Goal: Task Accomplishment & Management: Use online tool/utility

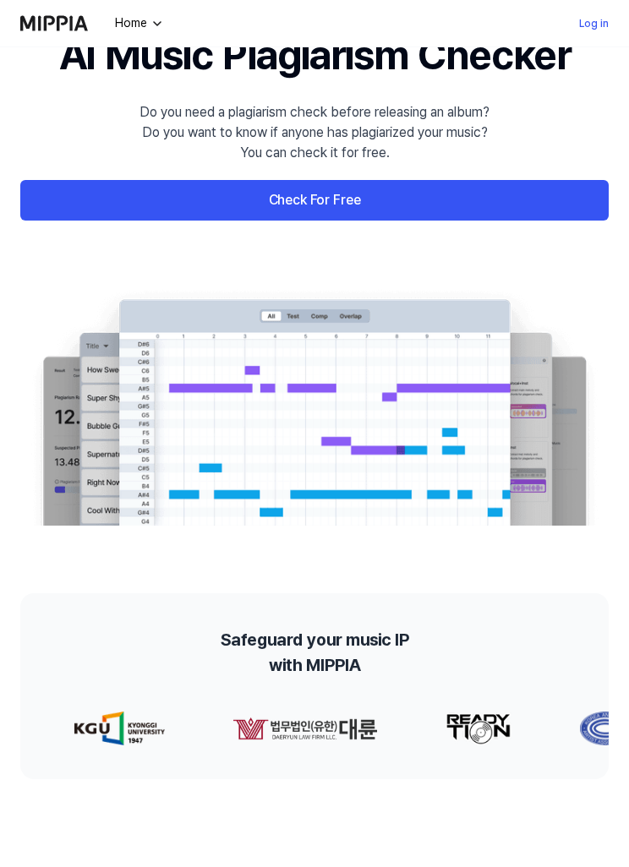
click at [595, 22] on link "Log in" at bounding box center [594, 24] width 30 height 20
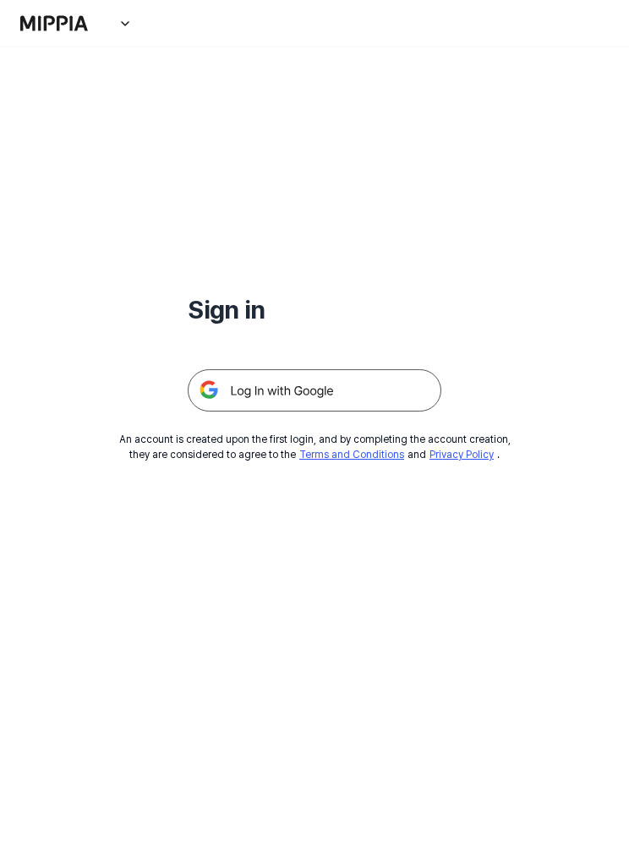
click at [365, 401] on img at bounding box center [315, 390] width 254 height 42
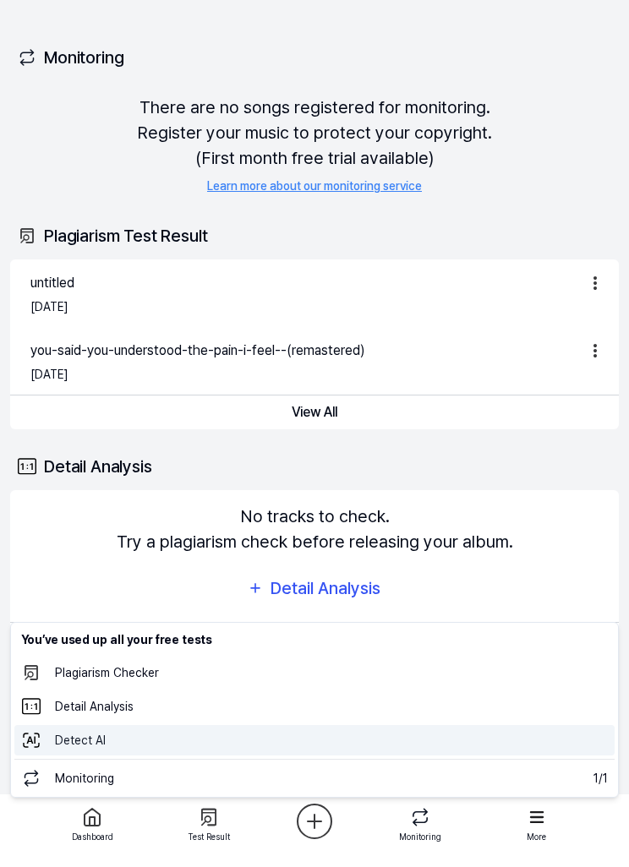
click at [246, 746] on 탐지 "Detect AI" at bounding box center [314, 740] width 600 height 30
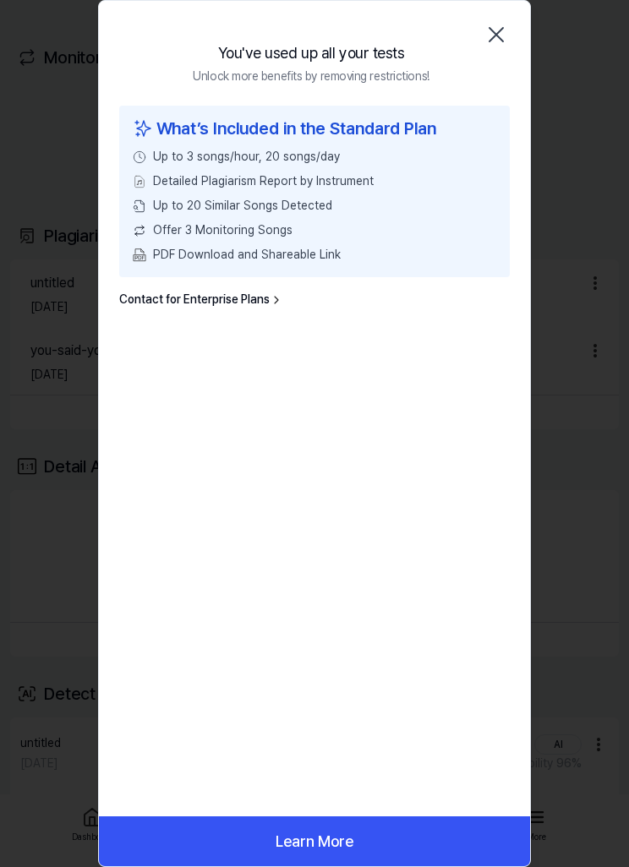
click at [505, 35] on icon "button" at bounding box center [496, 34] width 27 height 27
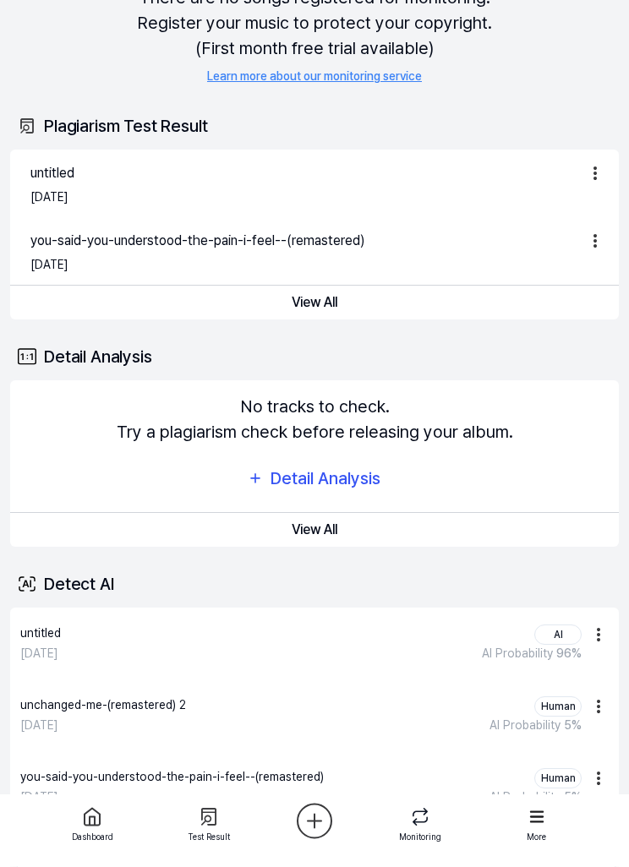
scroll to position [127, 0]
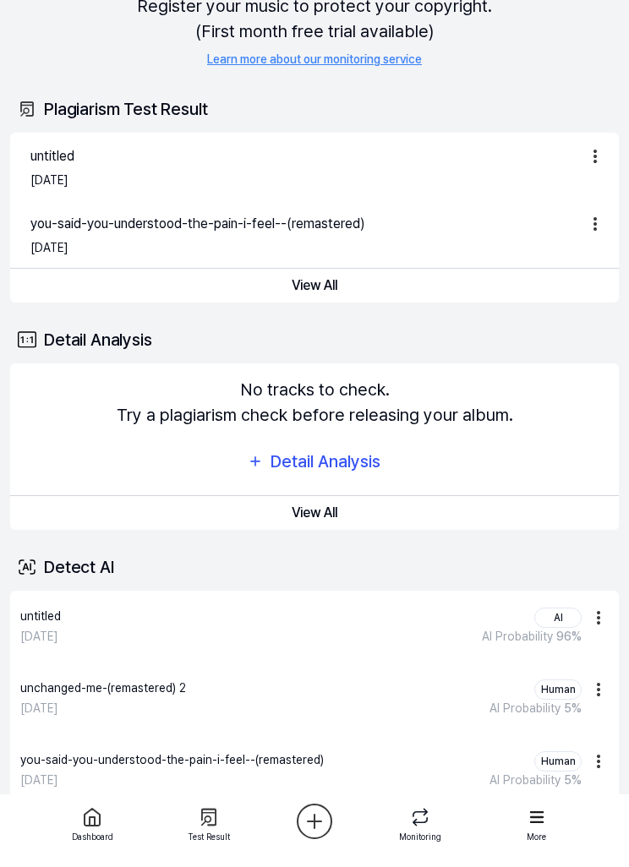
click at [530, 640] on span "AI Probability" at bounding box center [517, 637] width 71 height 14
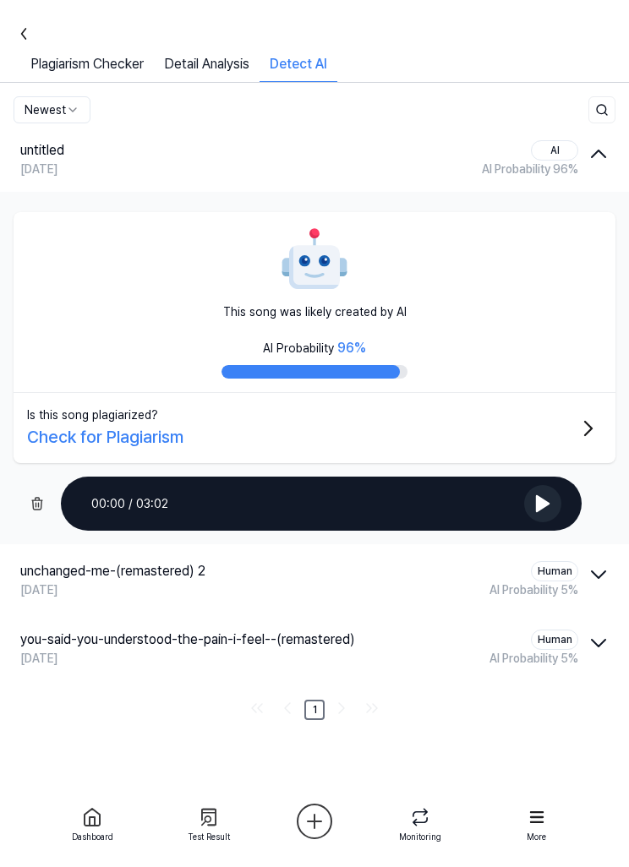
click at [29, 30] on icon at bounding box center [24, 34] width 20 height 20
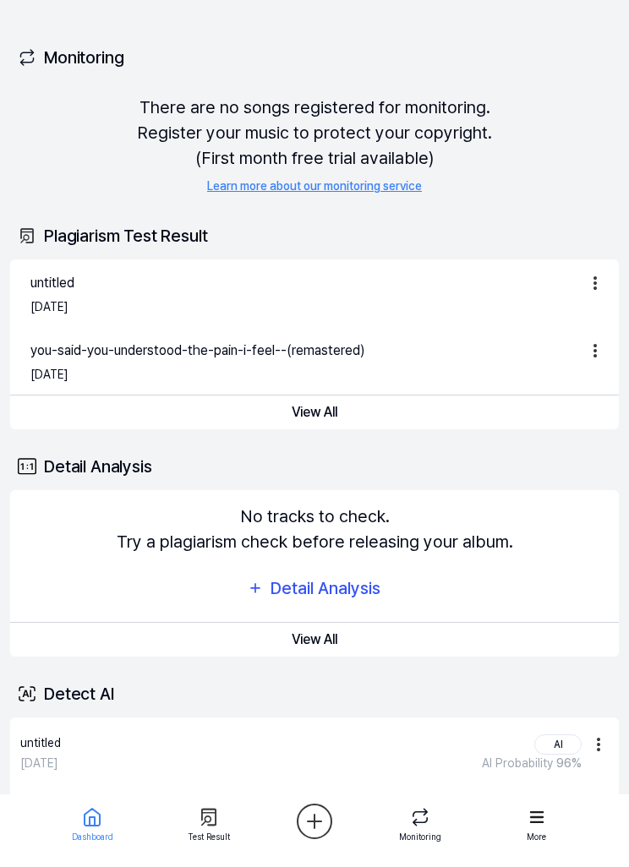
click at [223, 818] on div at bounding box center [208, 817] width 61 height 27
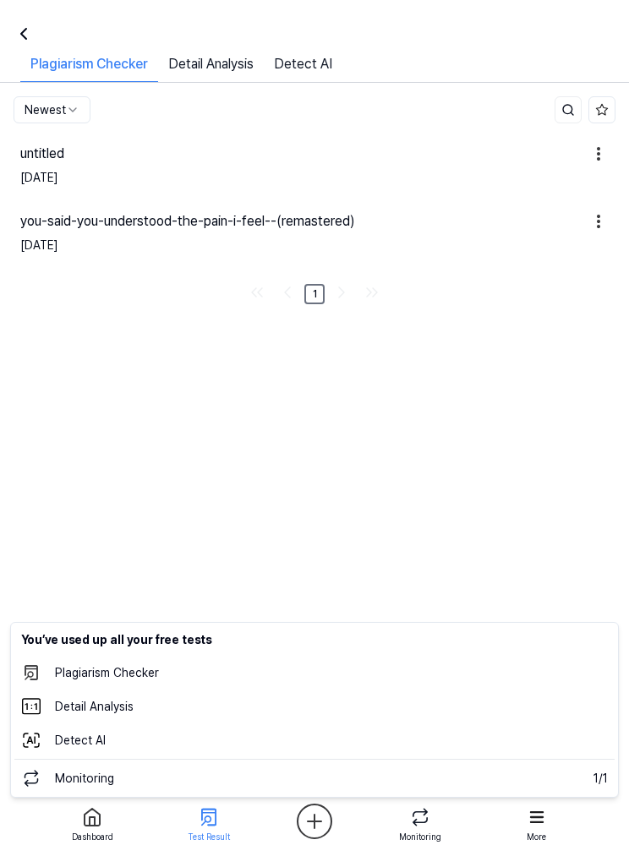
click at [329, 827] on html "Dashboard Pricing Update Contact 2 Felugi Dashboard Plagiarism Checker Detail A…" at bounding box center [314, 433] width 629 height 867
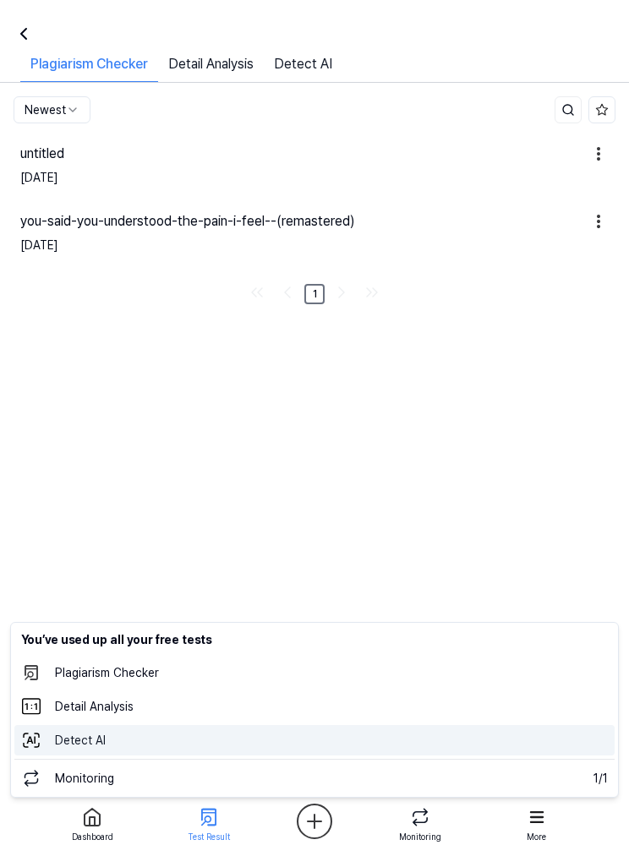
click at [307, 738] on 탐지 "Detect AI" at bounding box center [314, 740] width 600 height 30
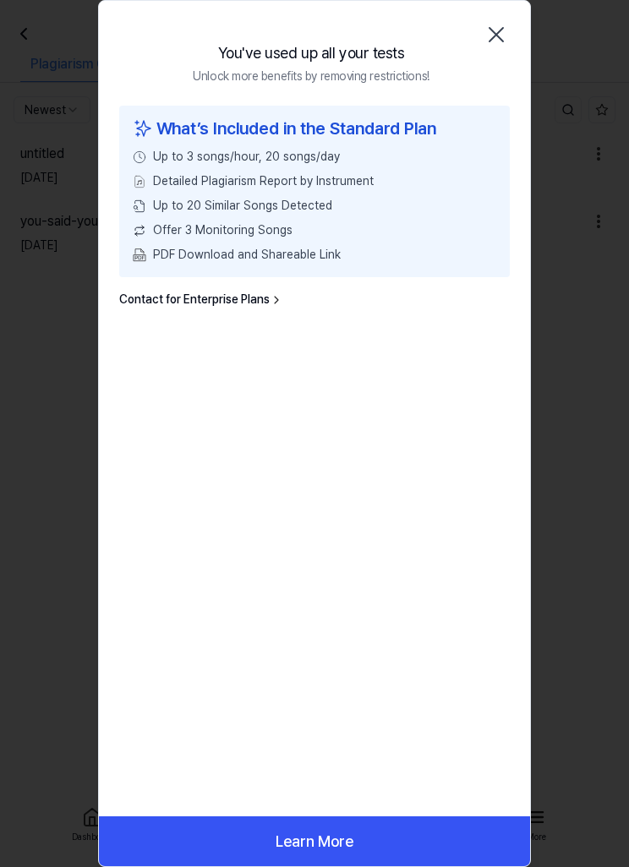
click at [374, 827] on button "Learn More" at bounding box center [314, 841] width 431 height 50
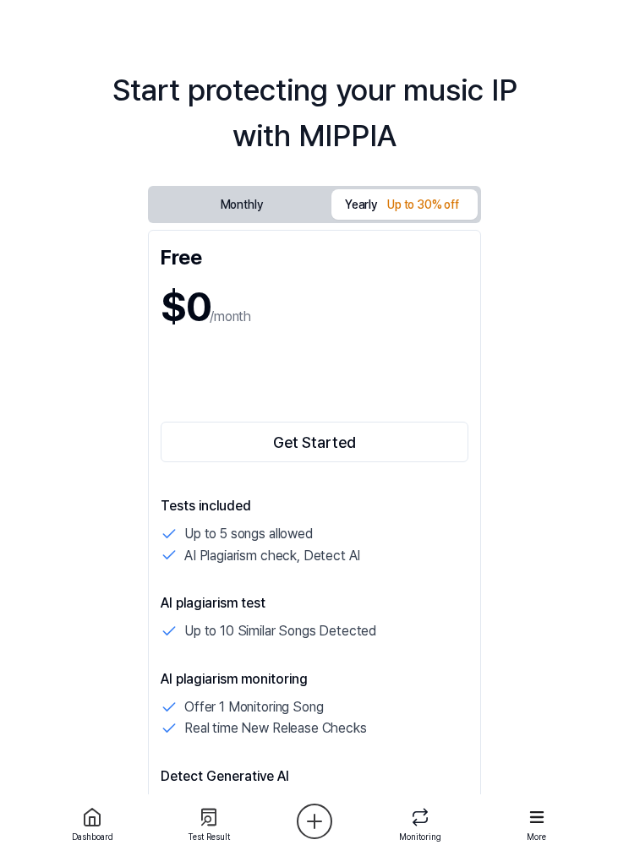
click at [276, 204] on button "Monthly" at bounding box center [241, 204] width 180 height 31
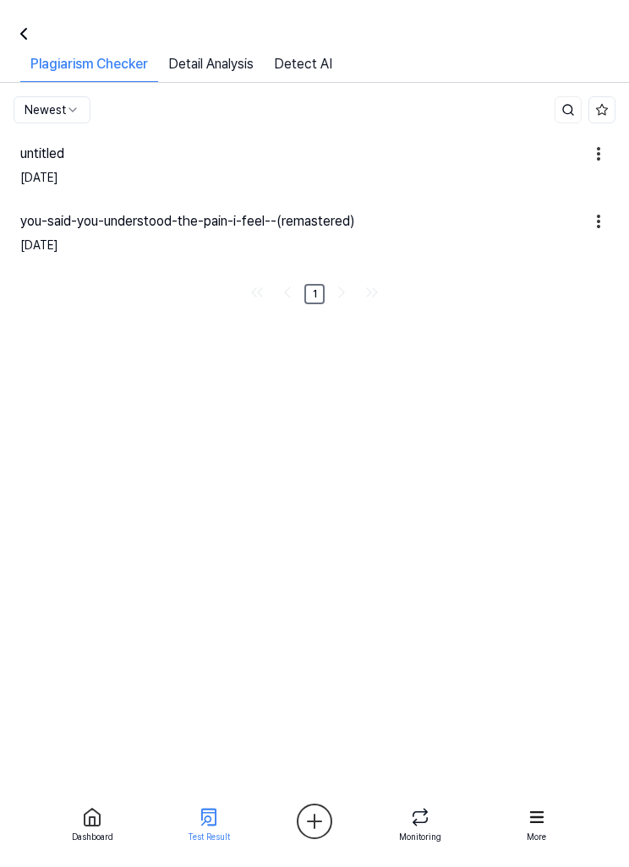
click at [324, 63] on link "Detect AI" at bounding box center [303, 68] width 79 height 28
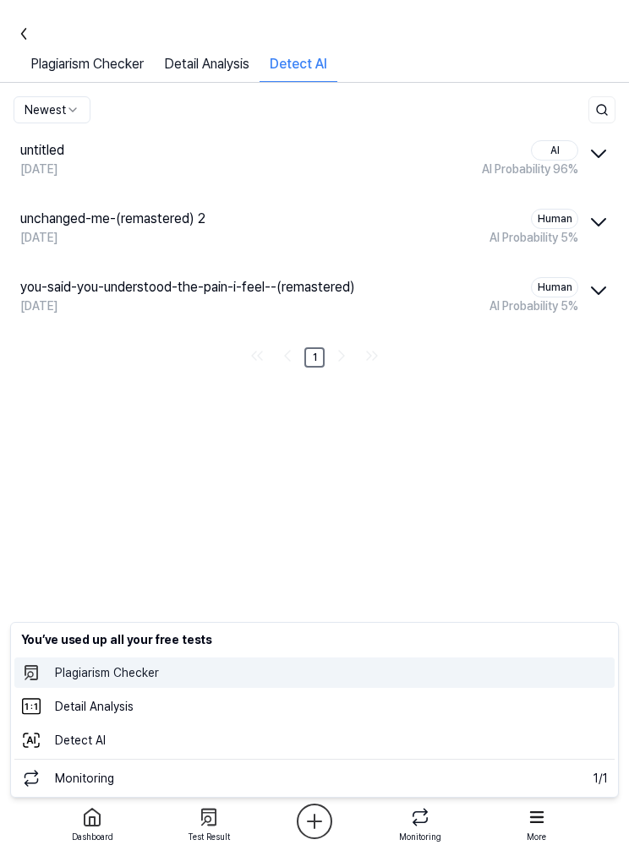
click at [372, 669] on 표절검사 "Plagiarism Checker" at bounding box center [314, 673] width 600 height 30
click at [145, 676] on 표절검사 "Plagiarism Checker" at bounding box center [314, 673] width 600 height 30
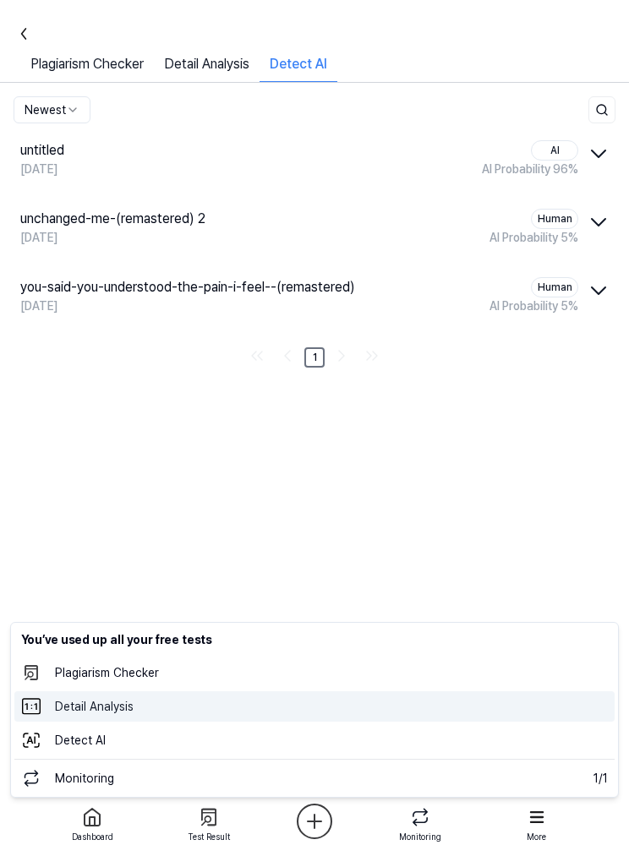
click at [159, 703] on 분석 "Detail Analysis" at bounding box center [314, 706] width 600 height 30
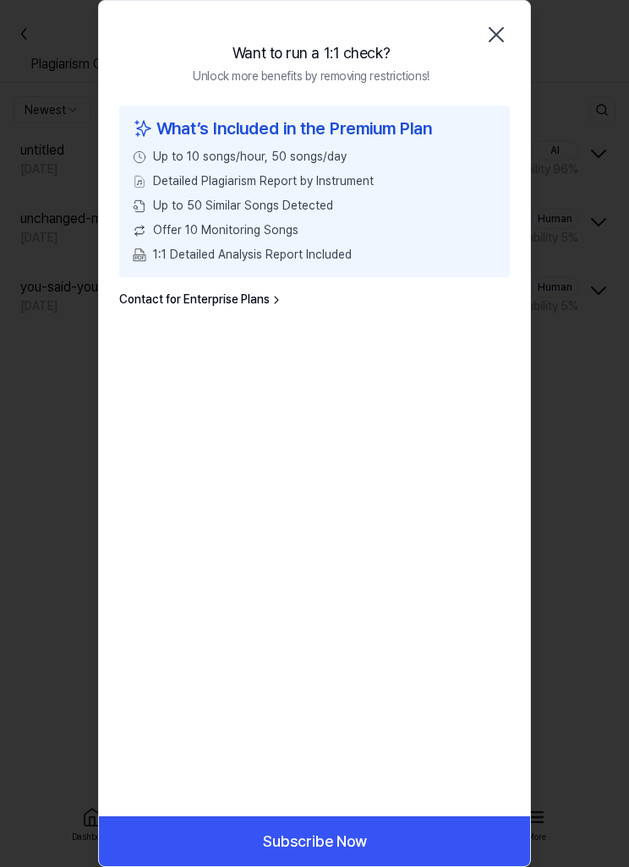
click at [499, 39] on icon "button" at bounding box center [496, 34] width 27 height 27
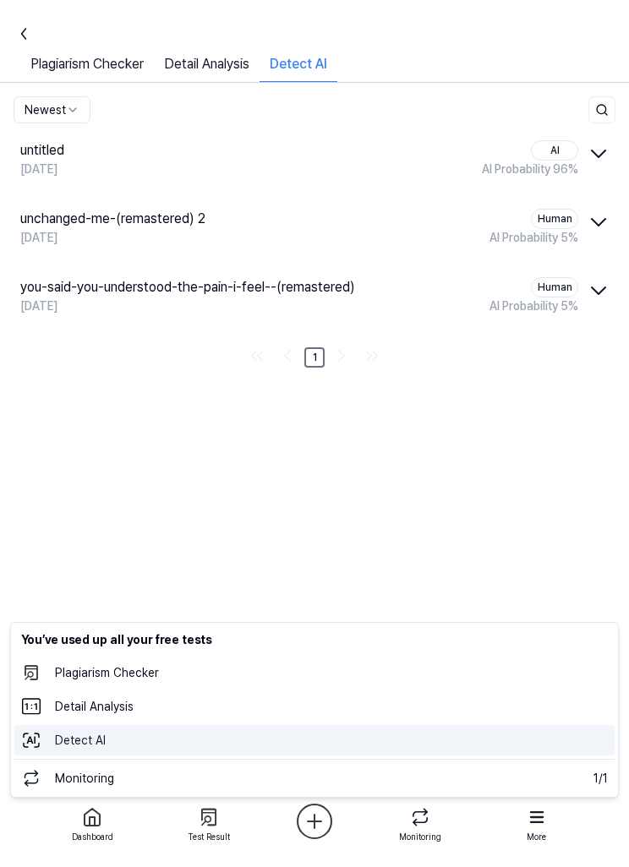
click at [291, 748] on 탐지 "Detect AI" at bounding box center [314, 740] width 600 height 30
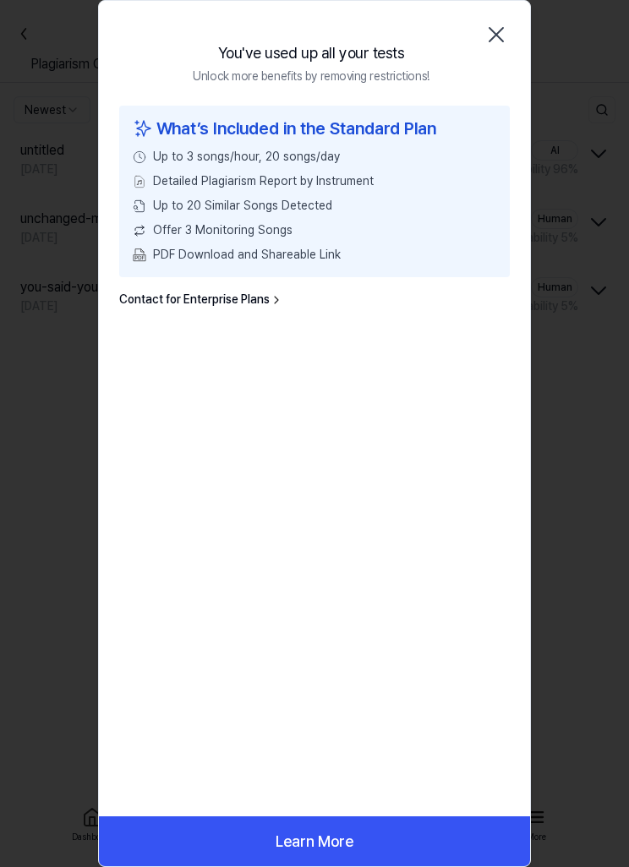
click at [490, 40] on icon "button" at bounding box center [496, 35] width 14 height 14
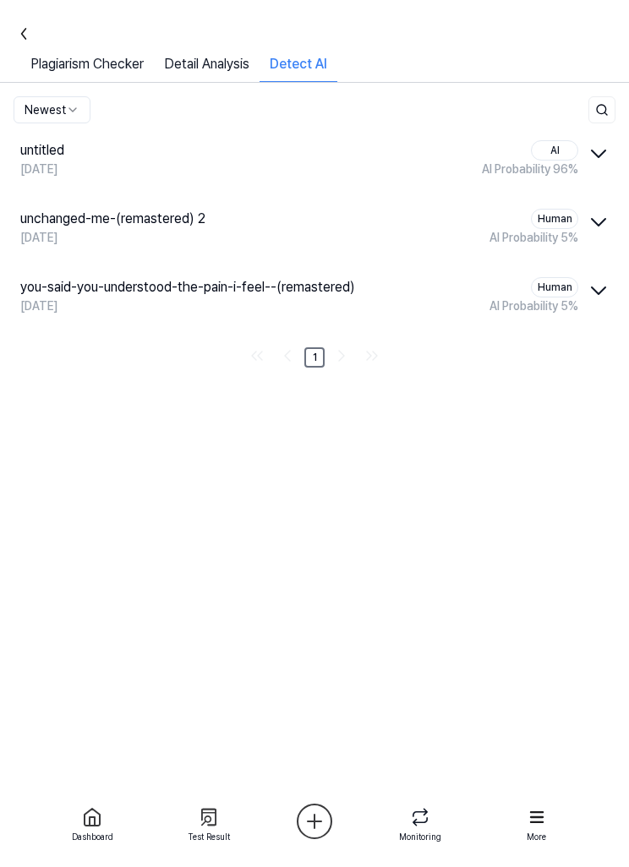
click at [123, 78] on link "Plagiarism Checker" at bounding box center [87, 68] width 134 height 28
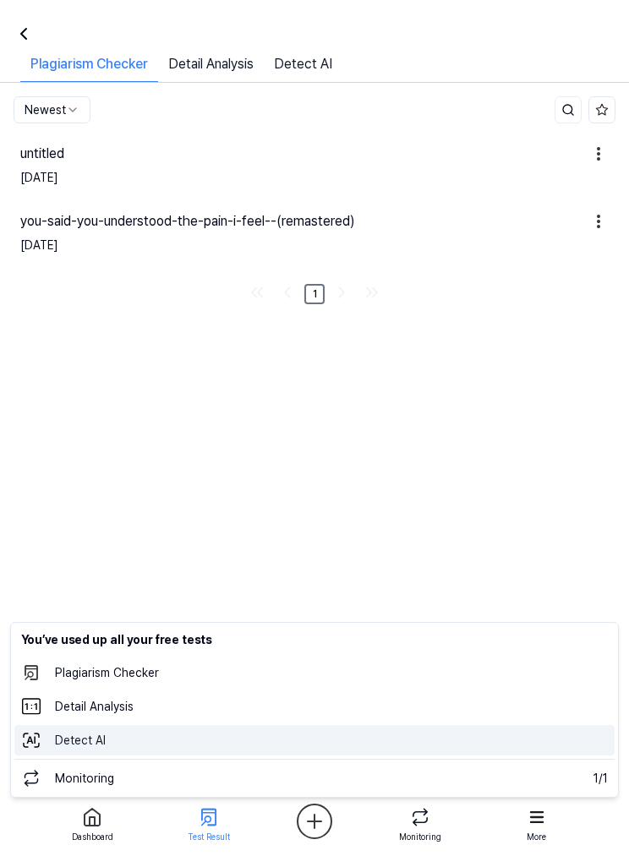
click at [364, 753] on 탐지 "Detect AI" at bounding box center [314, 740] width 600 height 30
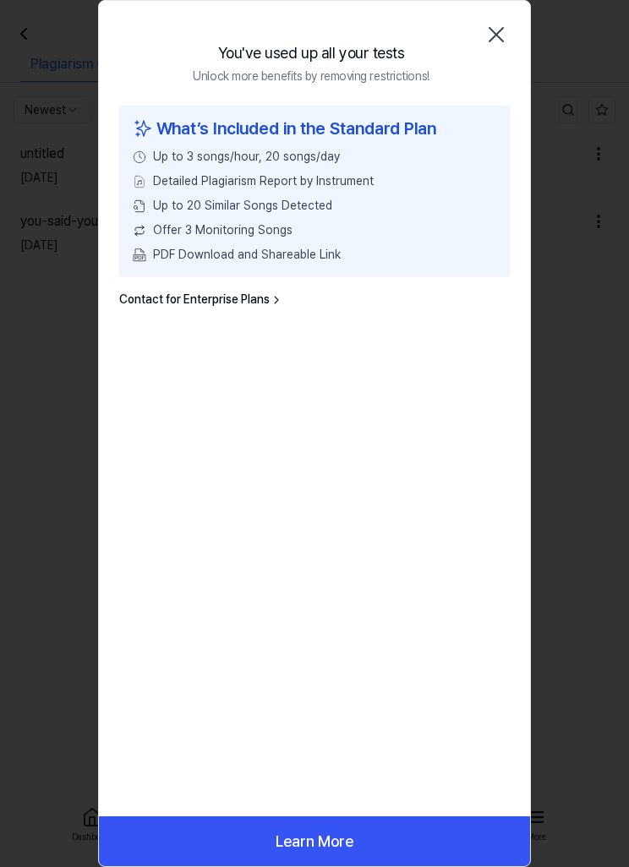
click at [494, 21] on icon "button" at bounding box center [496, 34] width 27 height 27
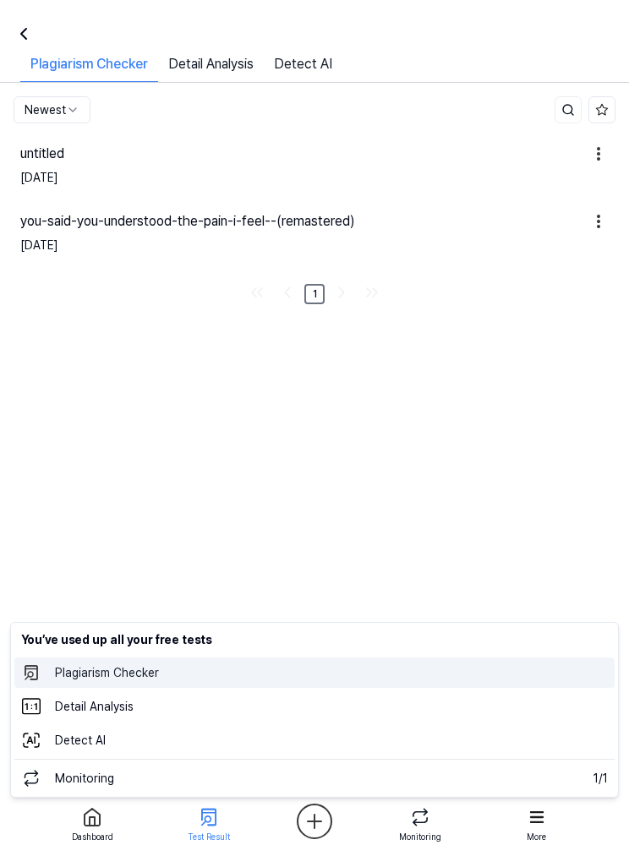
click at [292, 677] on 표절검사 "Plagiarism Checker" at bounding box center [314, 673] width 600 height 30
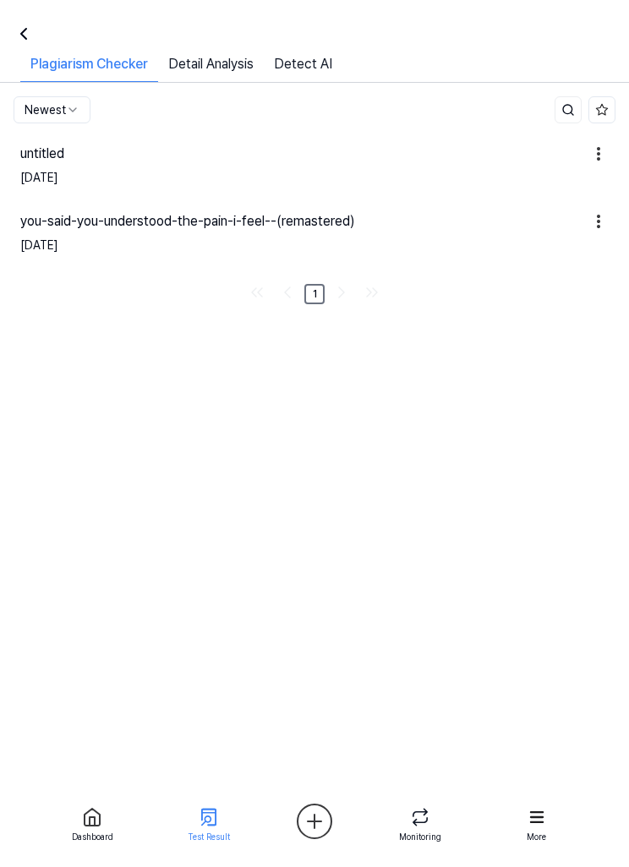
click at [434, 825] on div at bounding box center [420, 817] width 61 height 27
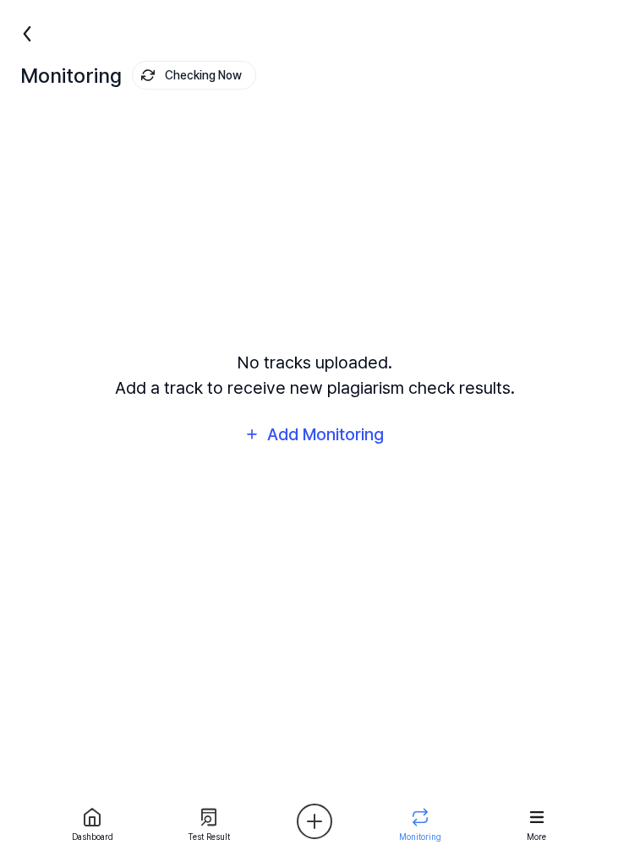
click at [434, 811] on div at bounding box center [420, 817] width 61 height 27
click at [389, 455] on button "Add Monitoring" at bounding box center [314, 434] width 162 height 41
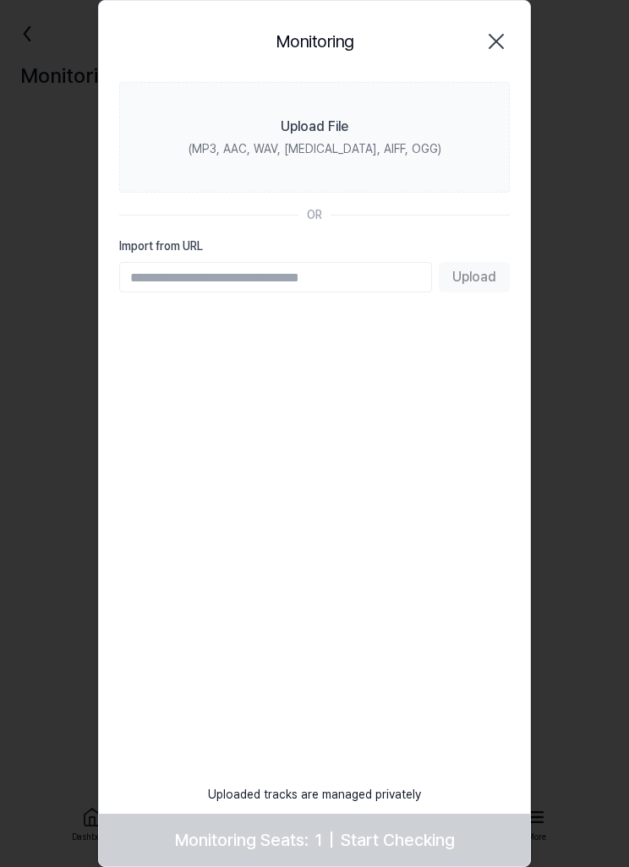
click at [505, 36] on icon "button" at bounding box center [496, 41] width 27 height 27
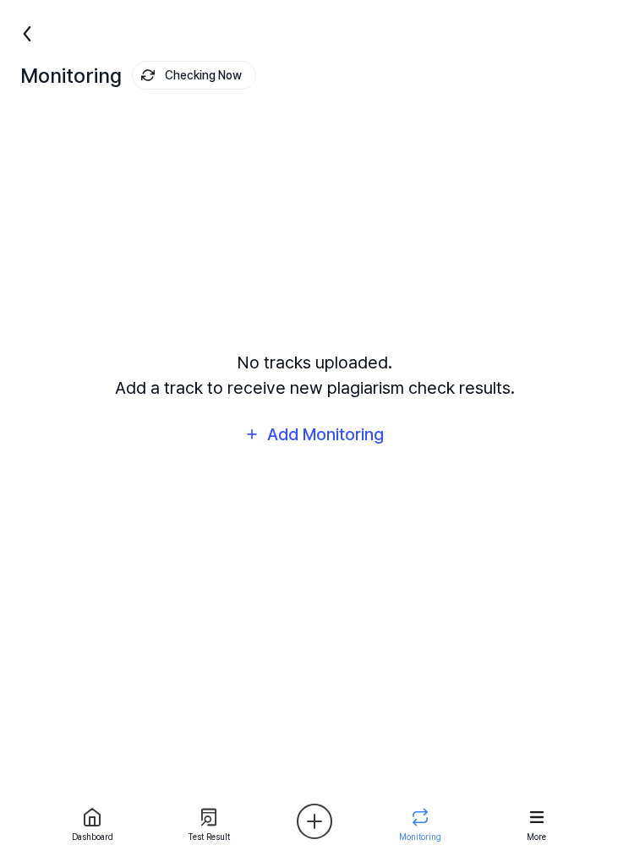
click at [385, 448] on div "Add Monitoring" at bounding box center [325, 434] width 120 height 27
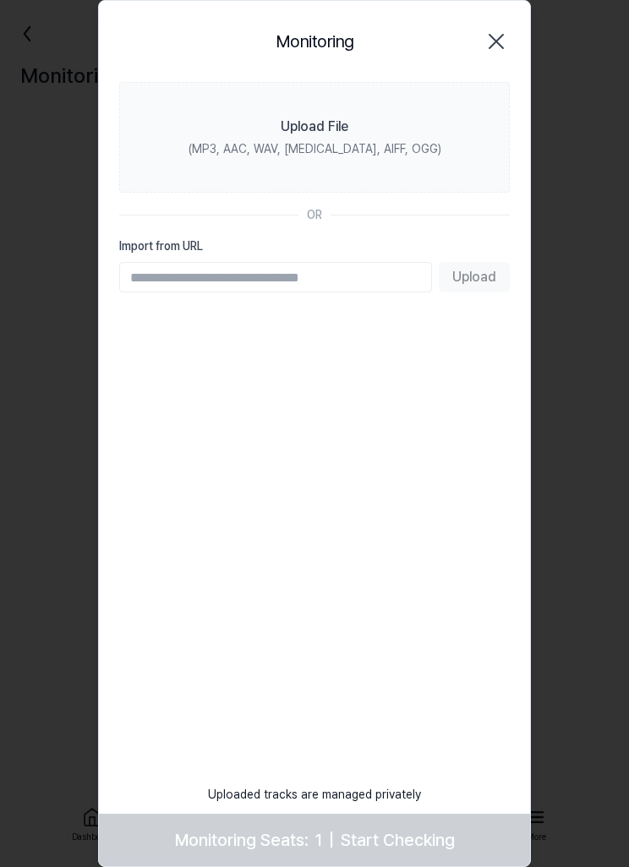
click at [256, 281] on input "Import from URL" at bounding box center [275, 277] width 313 height 30
paste input "**********"
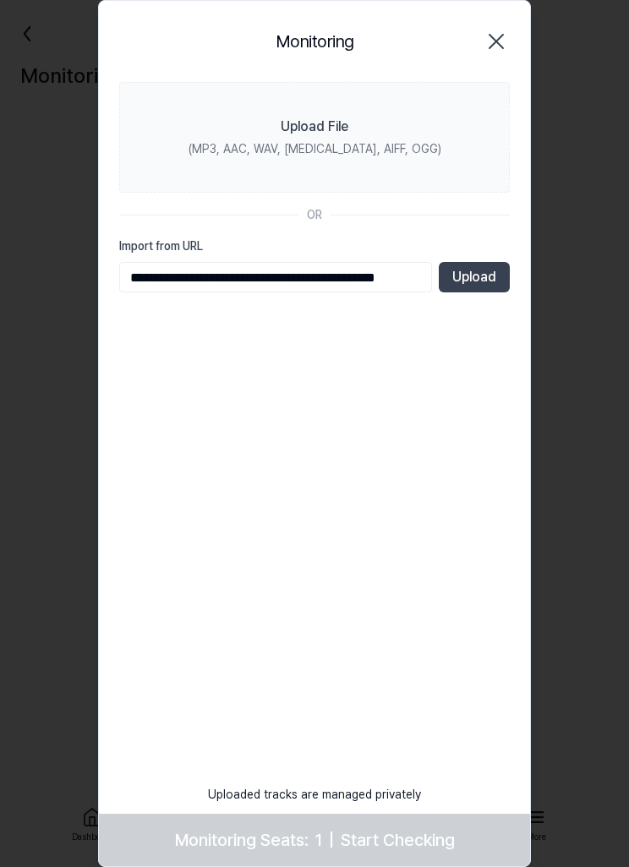
type input "**********"
click at [491, 275] on button "Upload" at bounding box center [474, 277] width 71 height 30
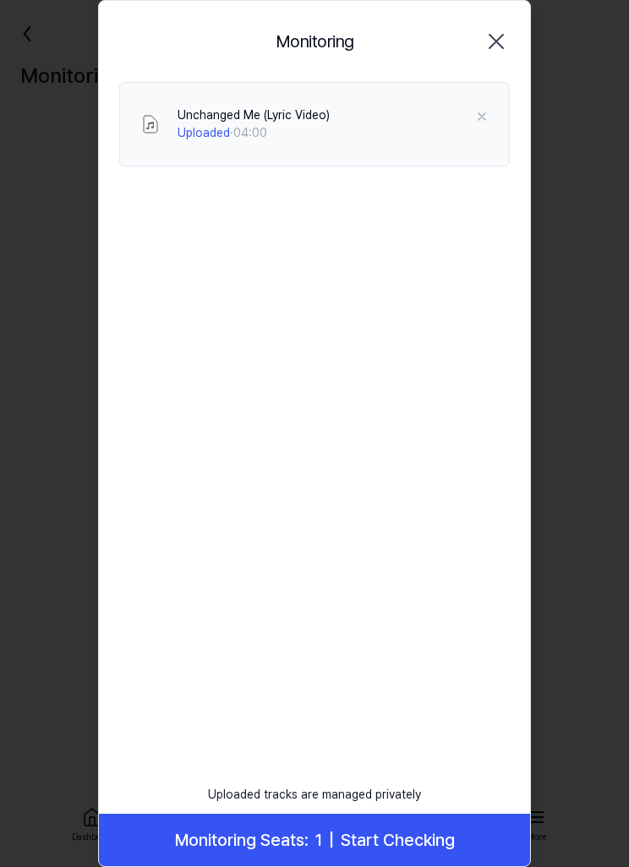
click at [365, 832] on span "Start Checking" at bounding box center [398, 840] width 114 height 27
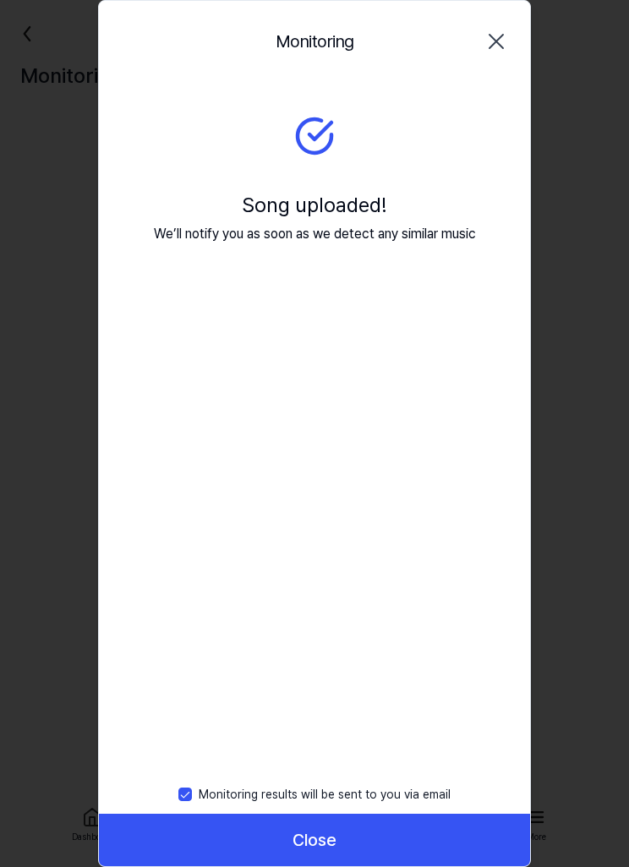
click at [349, 834] on button "Close" at bounding box center [314, 840] width 431 height 52
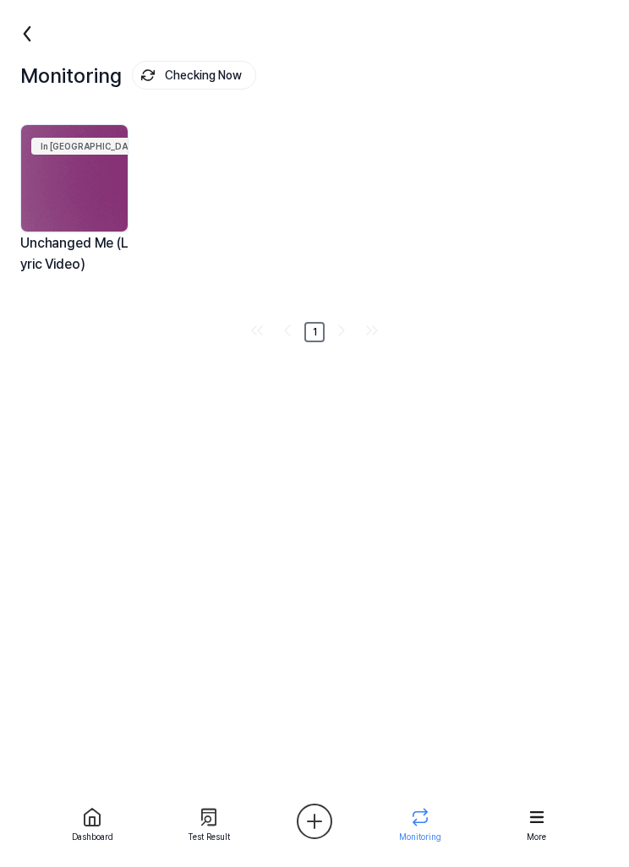
click at [96, 194] on img at bounding box center [74, 178] width 106 height 106
